Goal: Task Accomplishment & Management: Complete application form

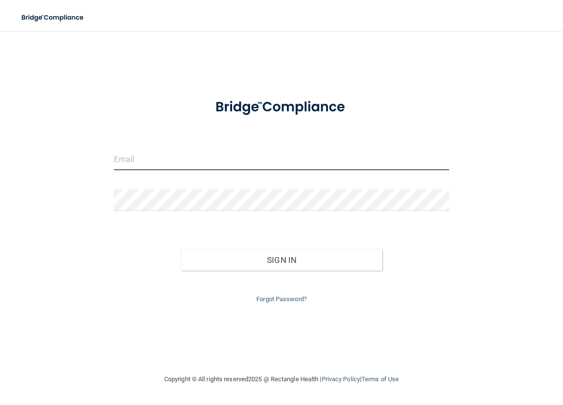
type input "[EMAIL_ADDRESS][DOMAIN_NAME]"
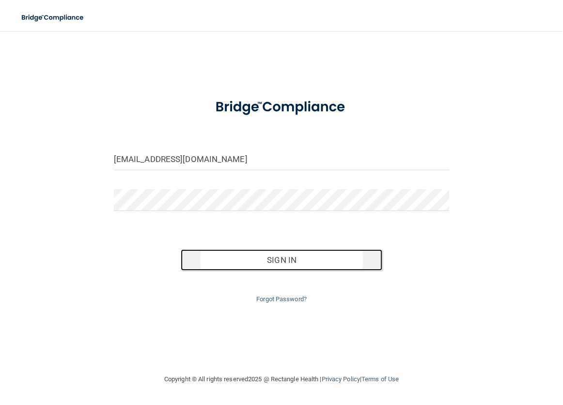
click at [269, 259] on button "Sign In" at bounding box center [282, 259] width 202 height 21
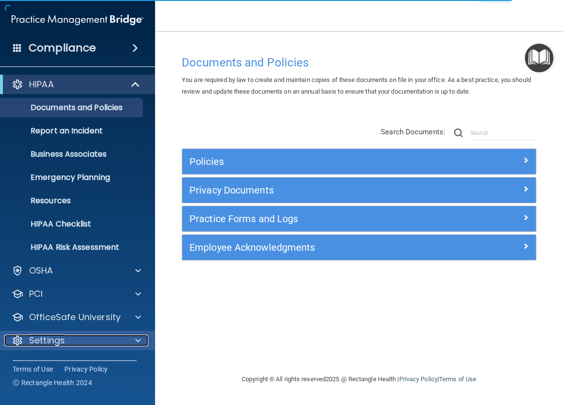
click at [56, 335] on p "Settings" at bounding box center [47, 340] width 36 height 12
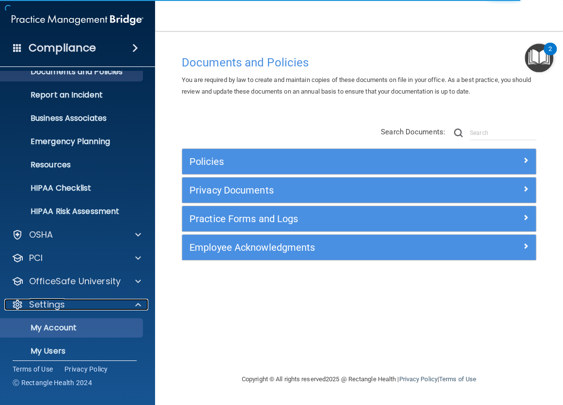
scroll to position [90, 0]
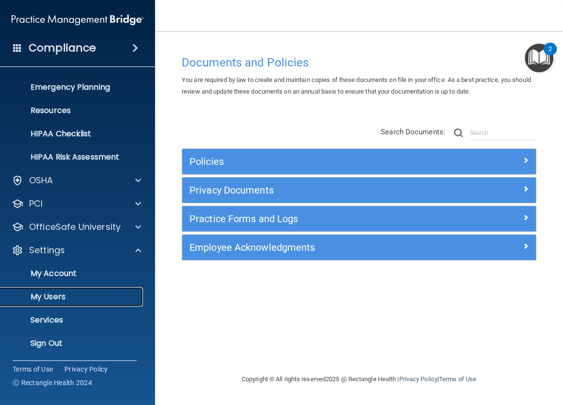
click at [56, 292] on p "My Users" at bounding box center [72, 297] width 132 height 10
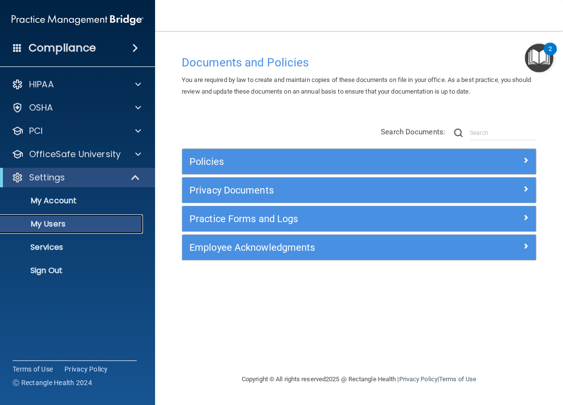
select select "20"
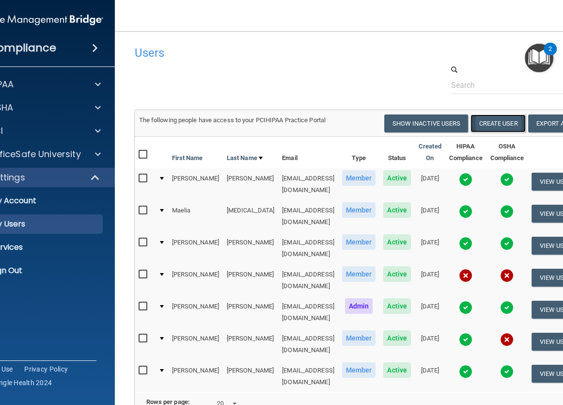
click at [496, 126] on button "Create User" at bounding box center [498, 123] width 55 height 18
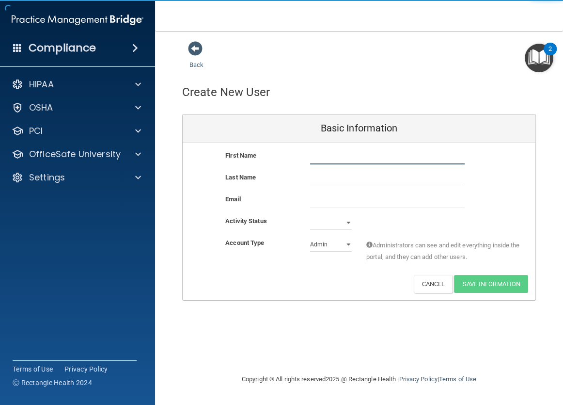
click at [332, 156] on input "text" at bounding box center [387, 157] width 155 height 15
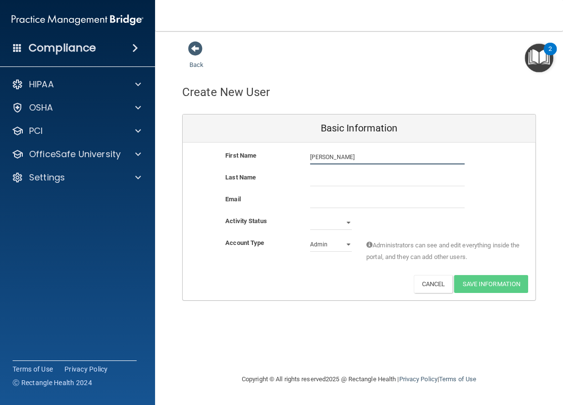
type input "[PERSON_NAME]"
type input "Sacks"
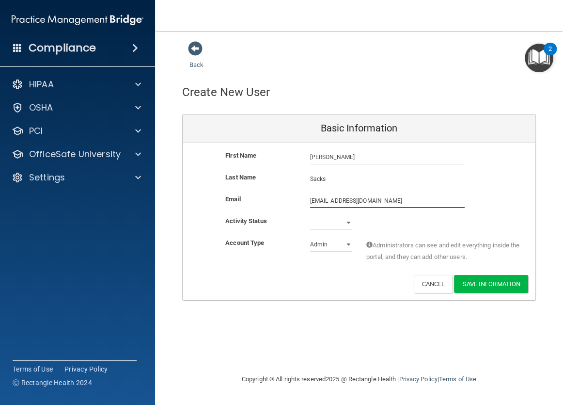
type input "[EMAIL_ADDRESS][DOMAIN_NAME]"
click at [338, 221] on select "Active Inactive" at bounding box center [331, 222] width 42 height 15
select select "active"
click at [310, 215] on select "Active Inactive" at bounding box center [331, 222] width 42 height 15
click at [319, 244] on select "Admin Member" at bounding box center [331, 244] width 42 height 15
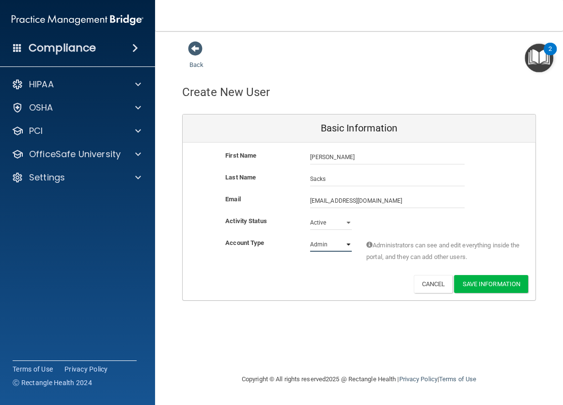
select select "practice_member"
click at [310, 237] on select "Admin Member" at bounding box center [331, 244] width 42 height 15
click at [480, 286] on button "Save Information" at bounding box center [491, 284] width 74 height 18
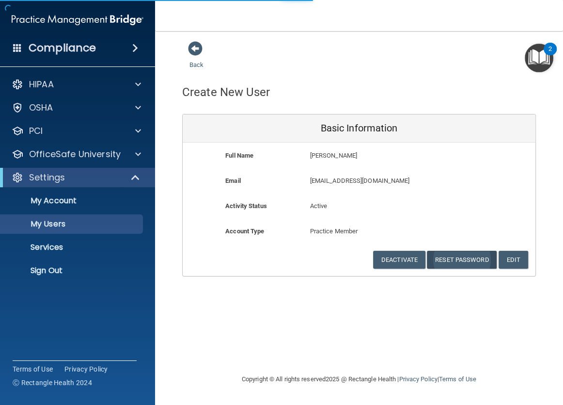
select select "20"
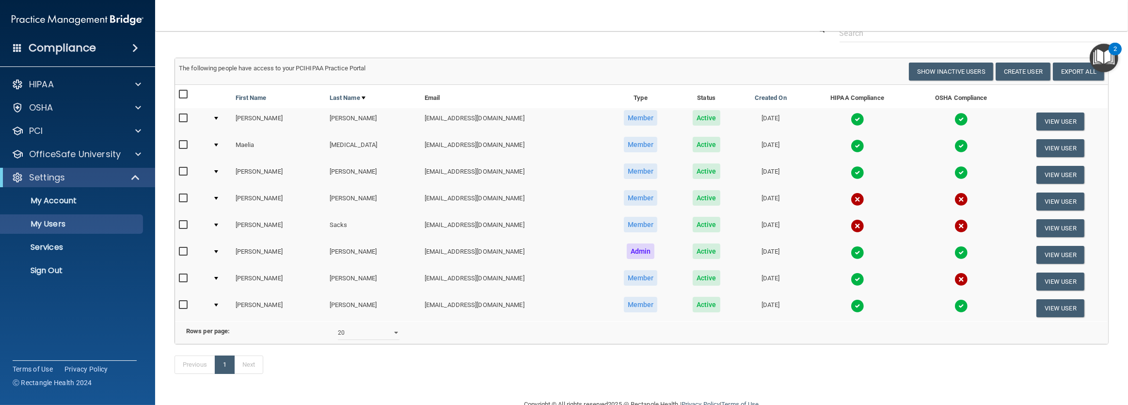
scroll to position [88, 0]
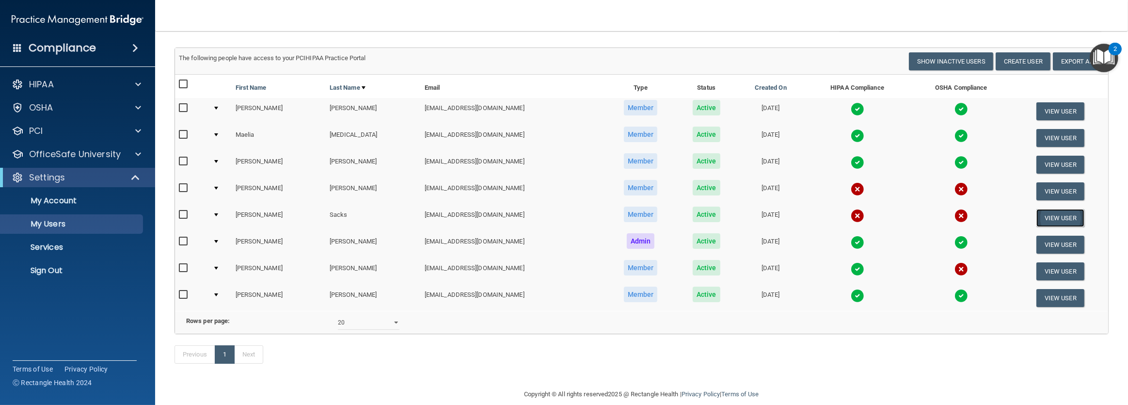
click at [563, 217] on button "View User" at bounding box center [1060, 218] width 48 height 18
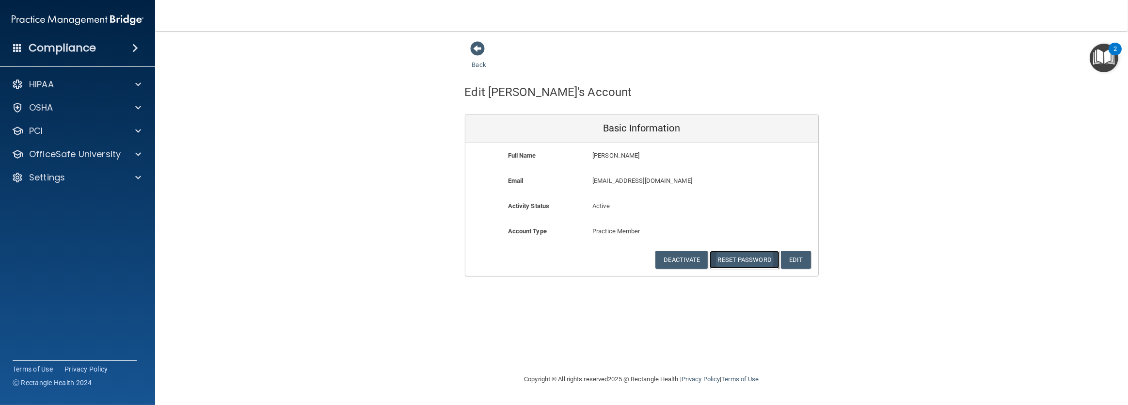
click at [563, 260] on button "Reset Password" at bounding box center [745, 260] width 70 height 18
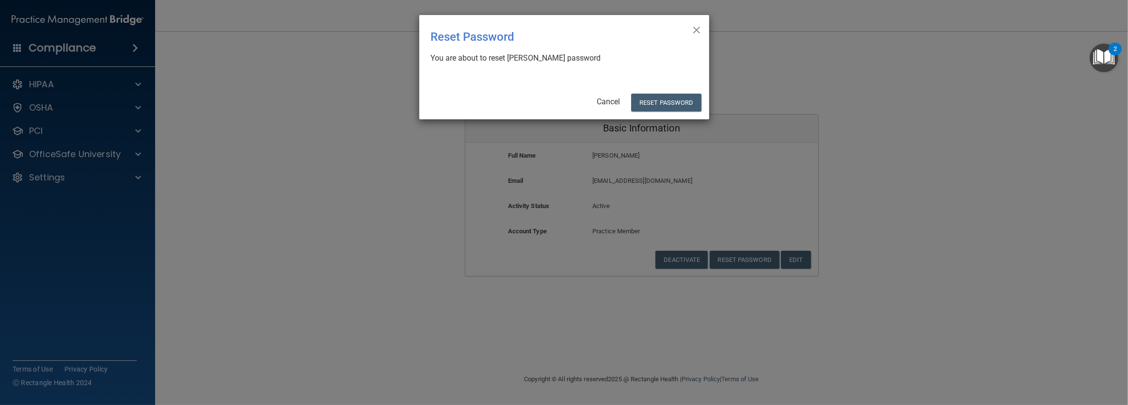
click at [563, 33] on span "×" at bounding box center [696, 28] width 9 height 19
